Goal: Transaction & Acquisition: Subscribe to service/newsletter

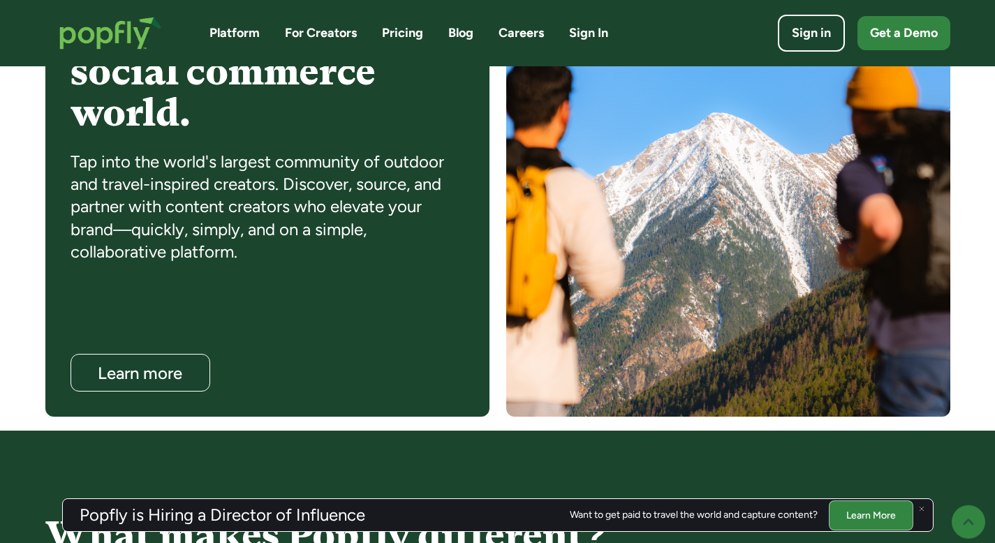
scroll to position [988, 0]
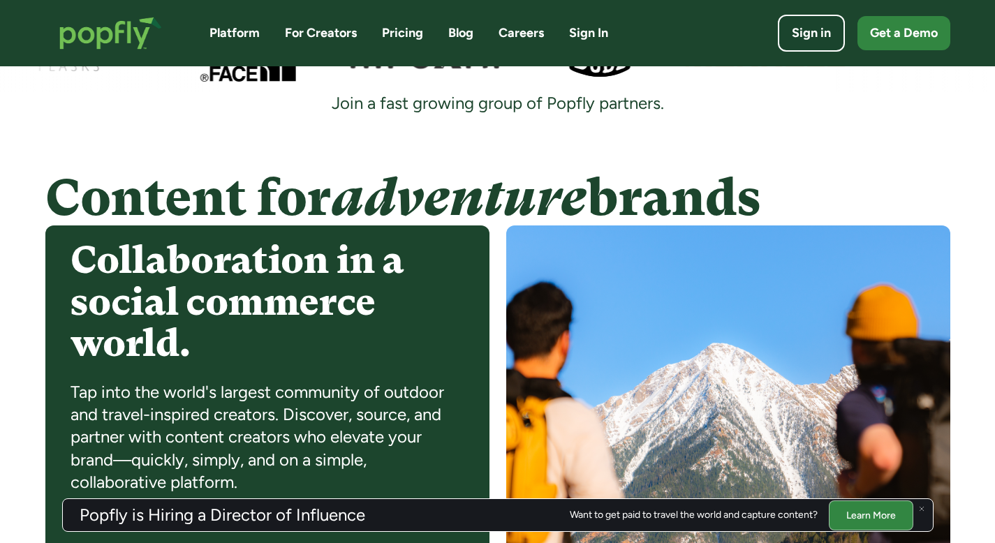
click at [416, 31] on link "Pricing" at bounding box center [402, 32] width 41 height 17
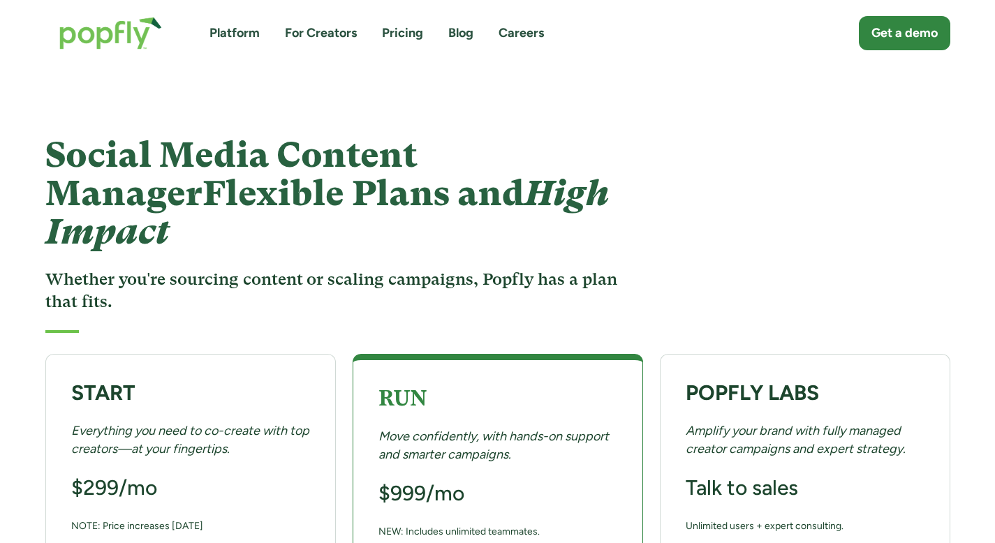
click at [221, 36] on link "Platform" at bounding box center [235, 32] width 50 height 17
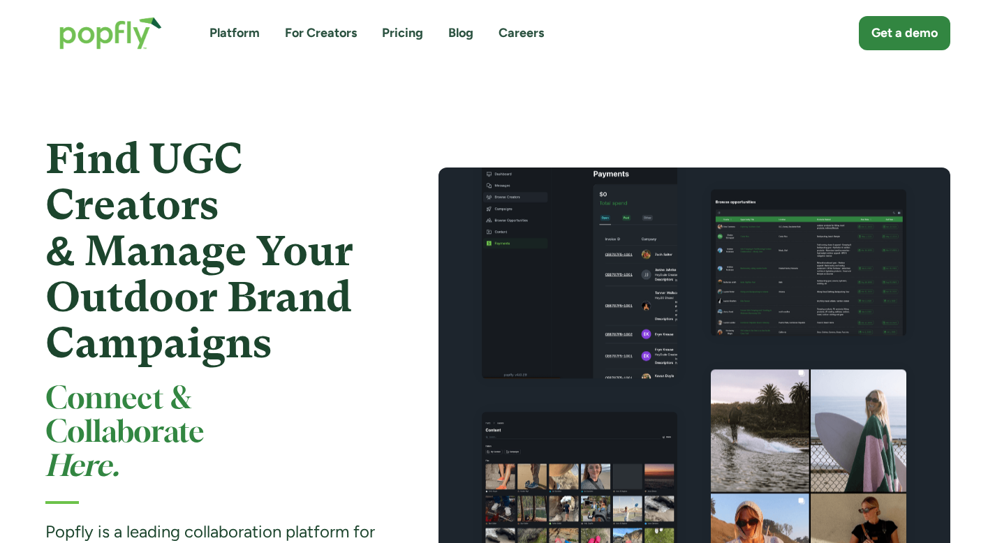
click at [330, 31] on link "For Creators" at bounding box center [321, 32] width 72 height 17
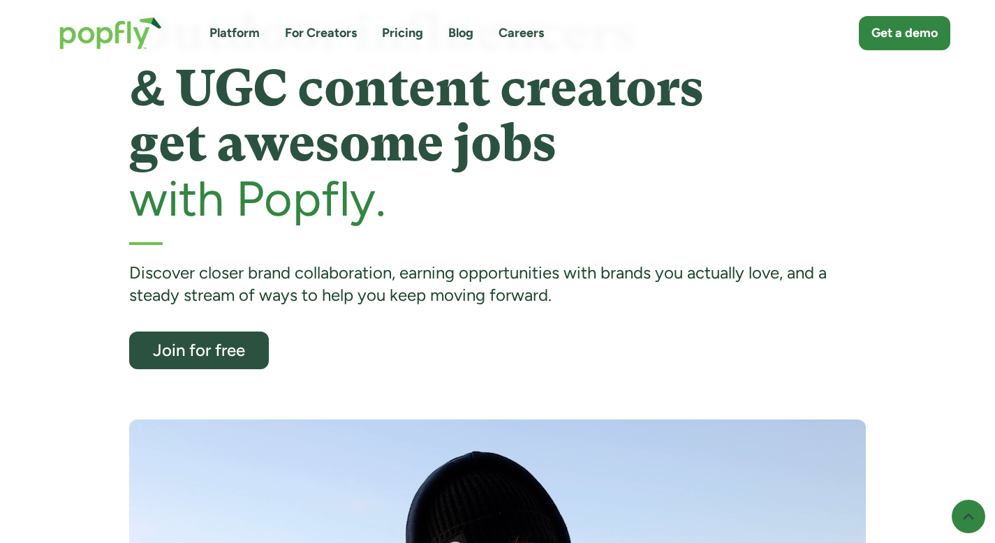
scroll to position [173, 0]
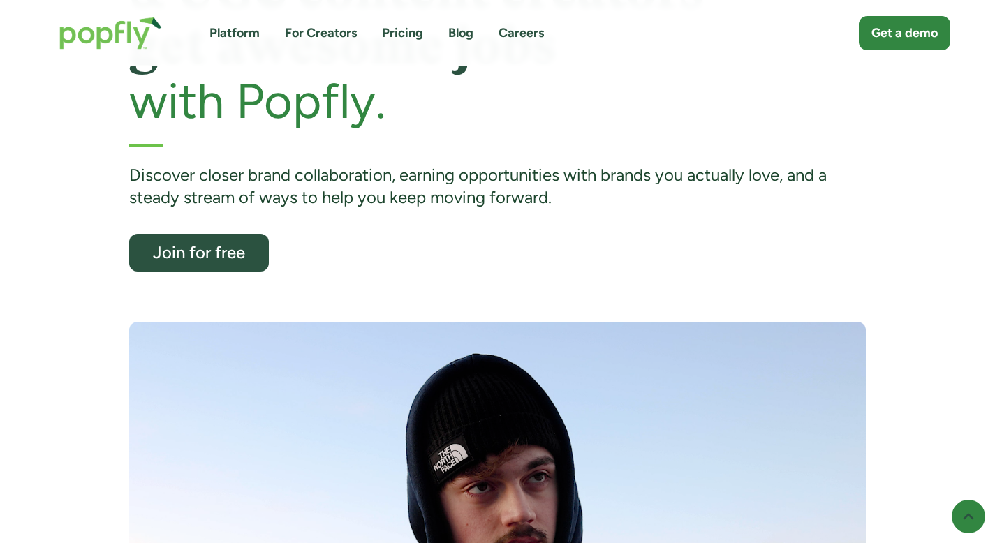
click at [213, 273] on div "Outdoor influencers & UGC content creators get awesome jobs with Popfly. Discov…" at bounding box center [497, 322] width 737 height 828
click at [221, 258] on div "Join for free" at bounding box center [199, 253] width 120 height 18
